Goal: Transaction & Acquisition: Book appointment/travel/reservation

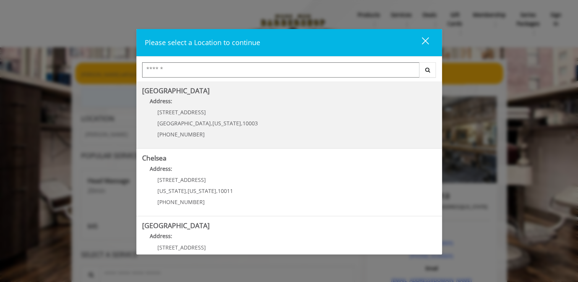
scroll to position [168, 0]
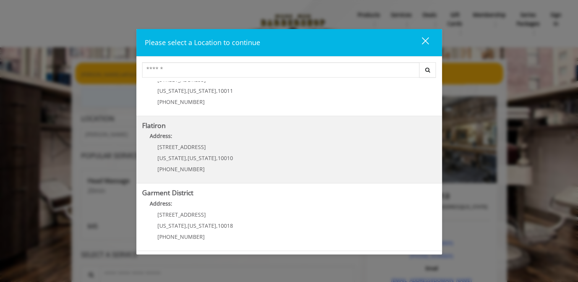
click at [200, 150] on div "10 E 23rd St New York , New York , 10010 (917) 475-1765" at bounding box center [189, 160] width 95 height 33
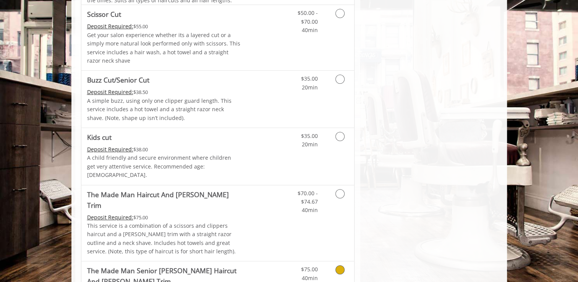
scroll to position [382, 0]
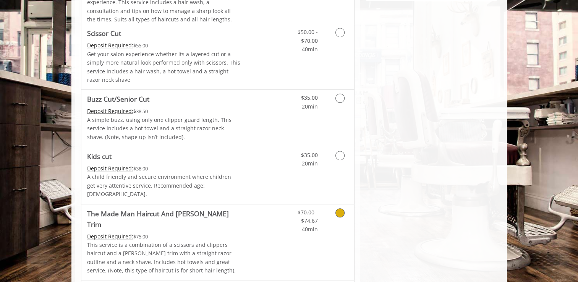
click at [341, 208] on icon "Grooming services" at bounding box center [339, 212] width 9 height 9
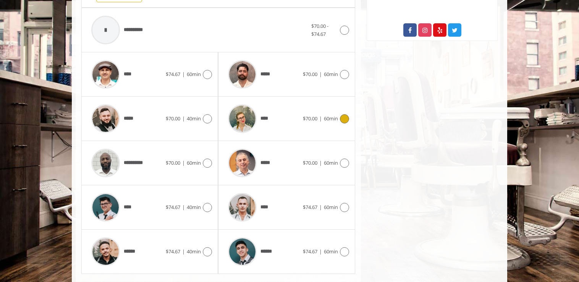
scroll to position [348, 0]
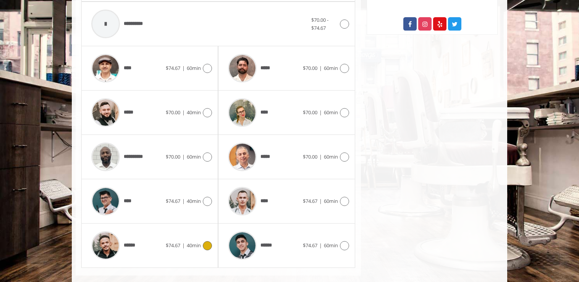
click at [204, 241] on icon at bounding box center [207, 245] width 9 height 9
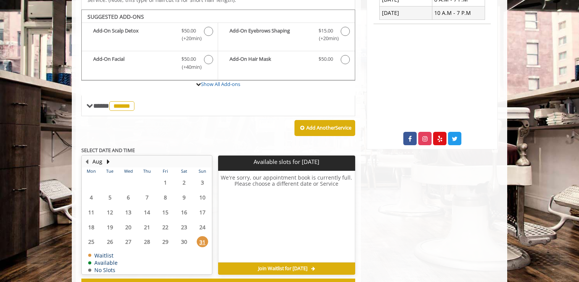
scroll to position [232, 0]
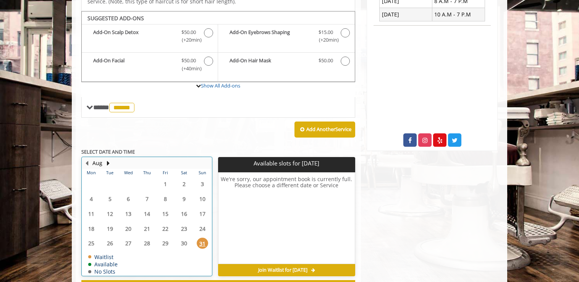
click at [90, 233] on table "Mon Tue Wed Thu Fri Sat Sun 28 29 30 31 1 2 3 4 5 6 7 8 9 10 11 12 13 14 15 16 …" at bounding box center [146, 222] width 129 height 107
click at [90, 231] on table "Mon Tue Wed Thu Fri Sat Sun 28 29 30 31 1 2 3 4 5 6 7 8 9 10 11 12 13 14 15 16 …" at bounding box center [146, 222] width 129 height 107
click at [108, 159] on button "Next Month" at bounding box center [108, 163] width 6 height 8
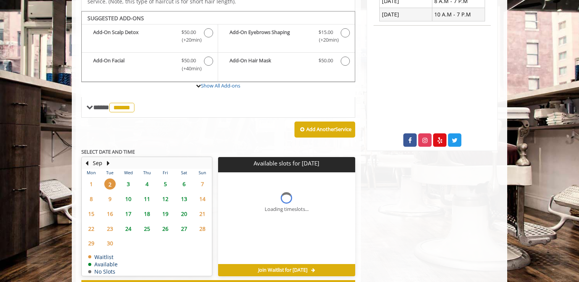
scroll to position [252, 0]
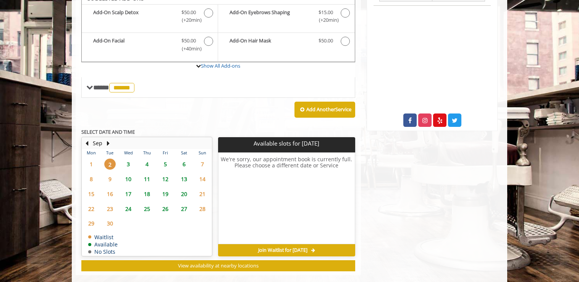
click at [130, 159] on span "3" at bounding box center [128, 164] width 11 height 11
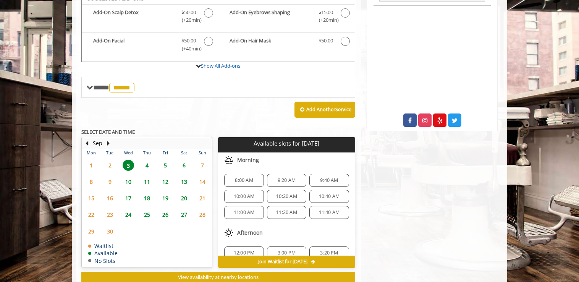
scroll to position [264, 0]
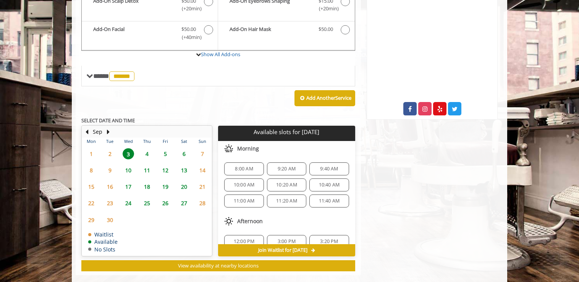
click at [89, 148] on span "1" at bounding box center [91, 153] width 11 height 11
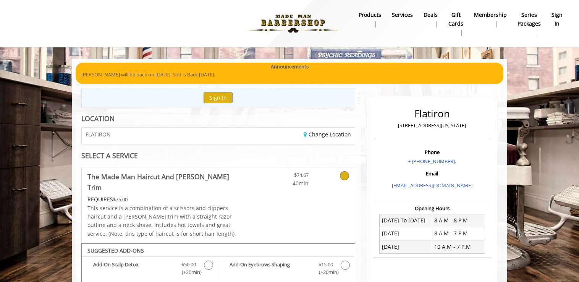
scroll to position [0, 0]
